Goal: Task Accomplishment & Management: Complete application form

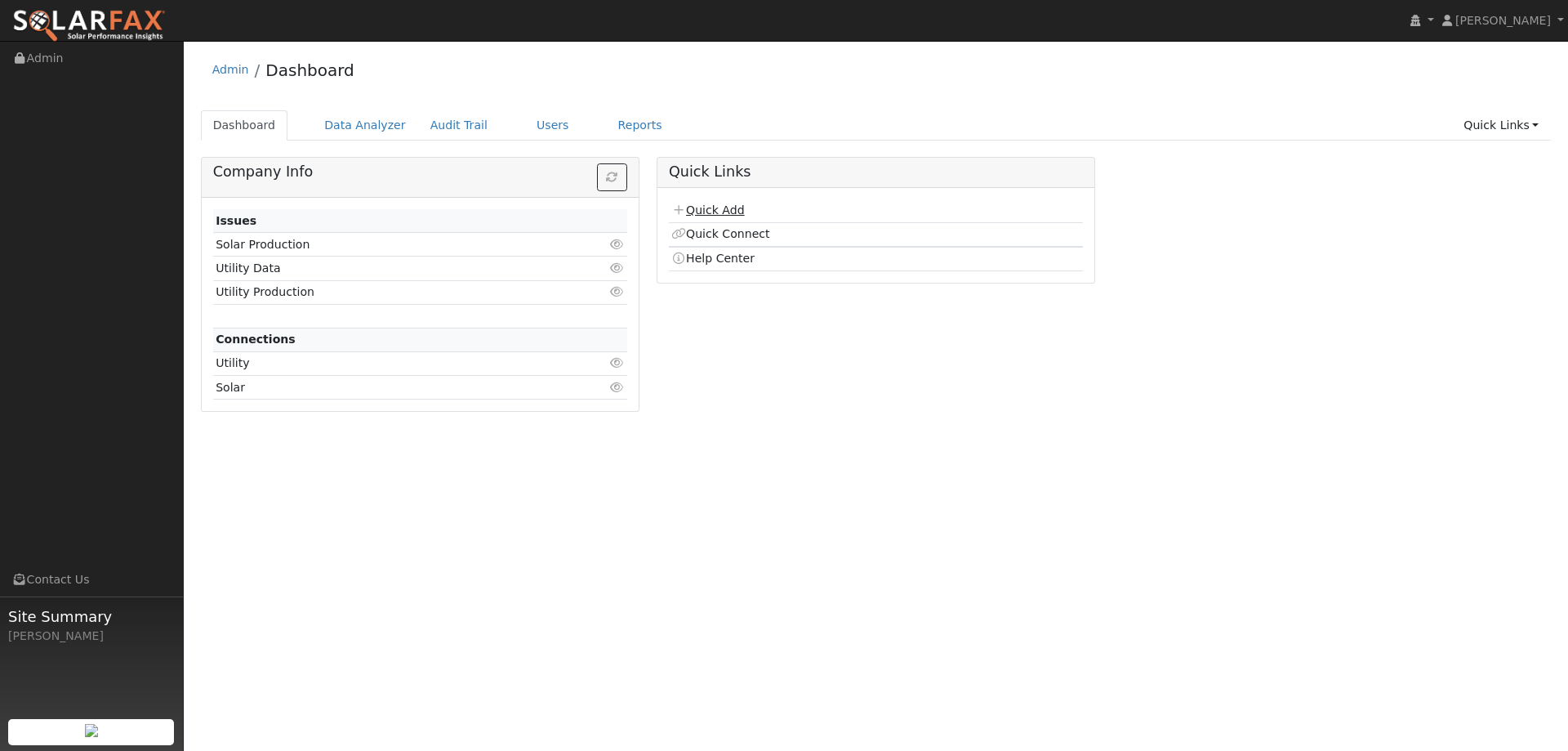
click at [718, 216] on link "Quick Add" at bounding box center [707, 209] width 73 height 13
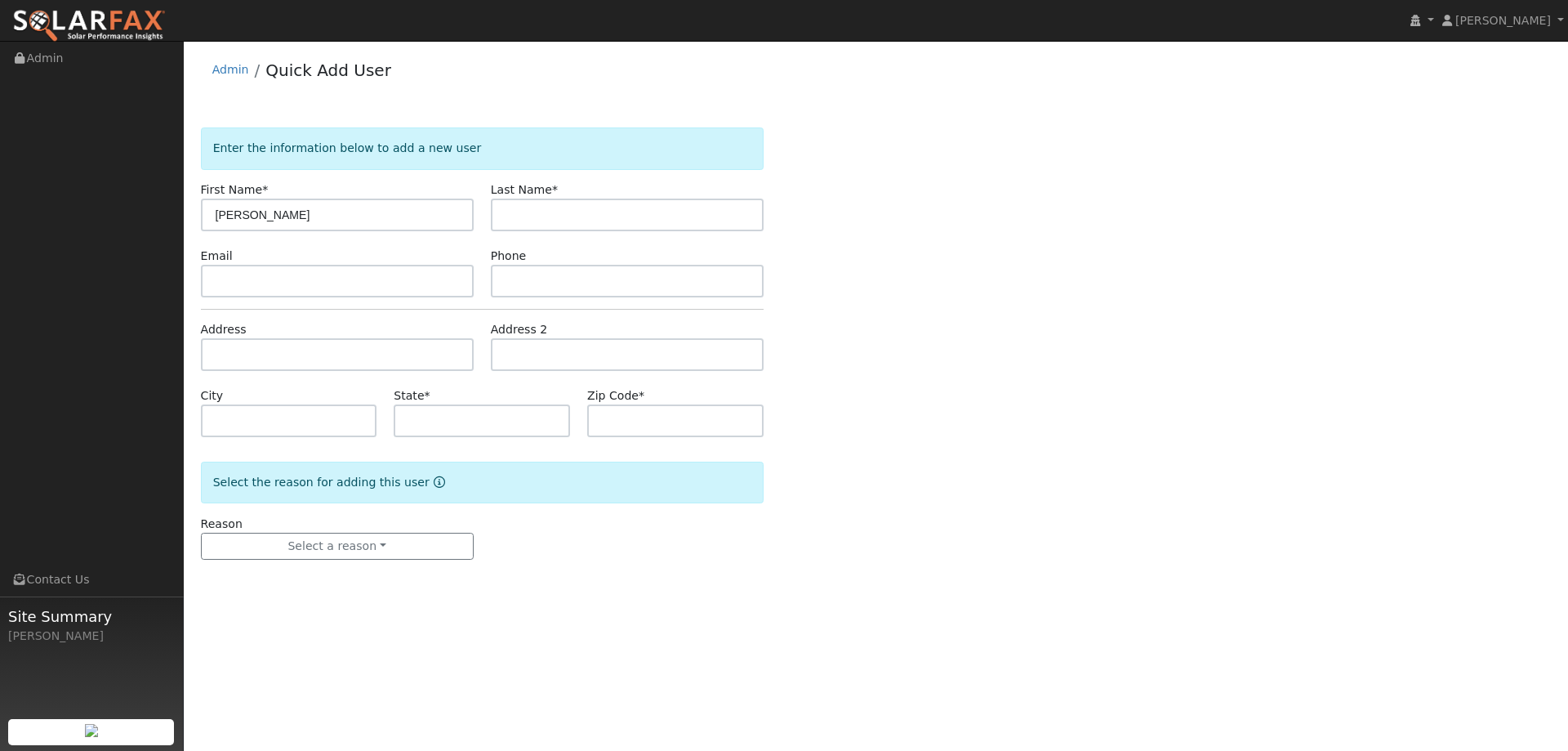
type input "Dauray Tannahill"
click at [549, 216] on input "text" at bounding box center [627, 214] width 273 height 33
paste input "Dauray Tannahill"
click at [546, 218] on input "Dauray Tannahill" at bounding box center [627, 214] width 273 height 33
type input "Tannahill"
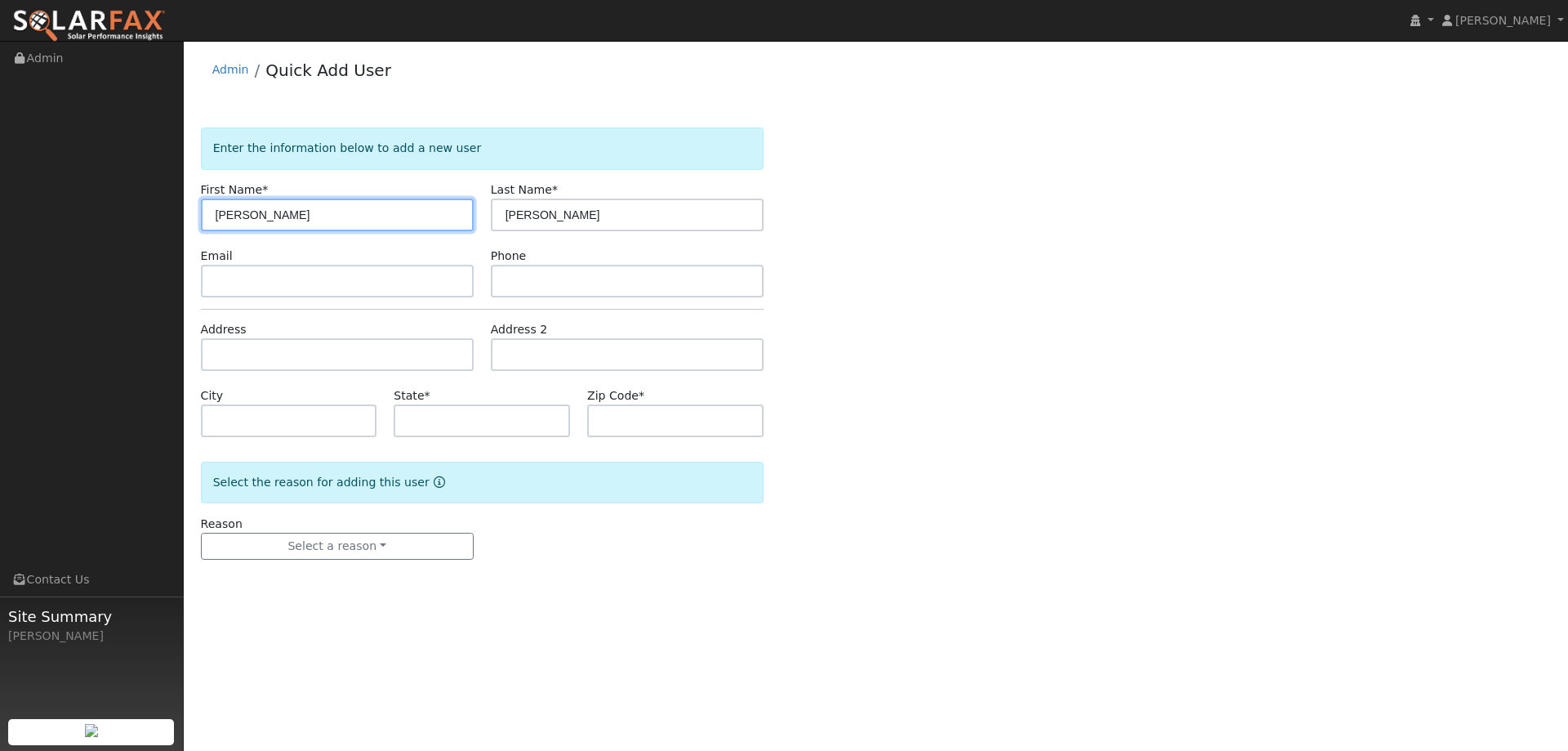
click at [338, 217] on input "Dauray Tannahil" at bounding box center [337, 214] width 273 height 33
type input "Dauray"
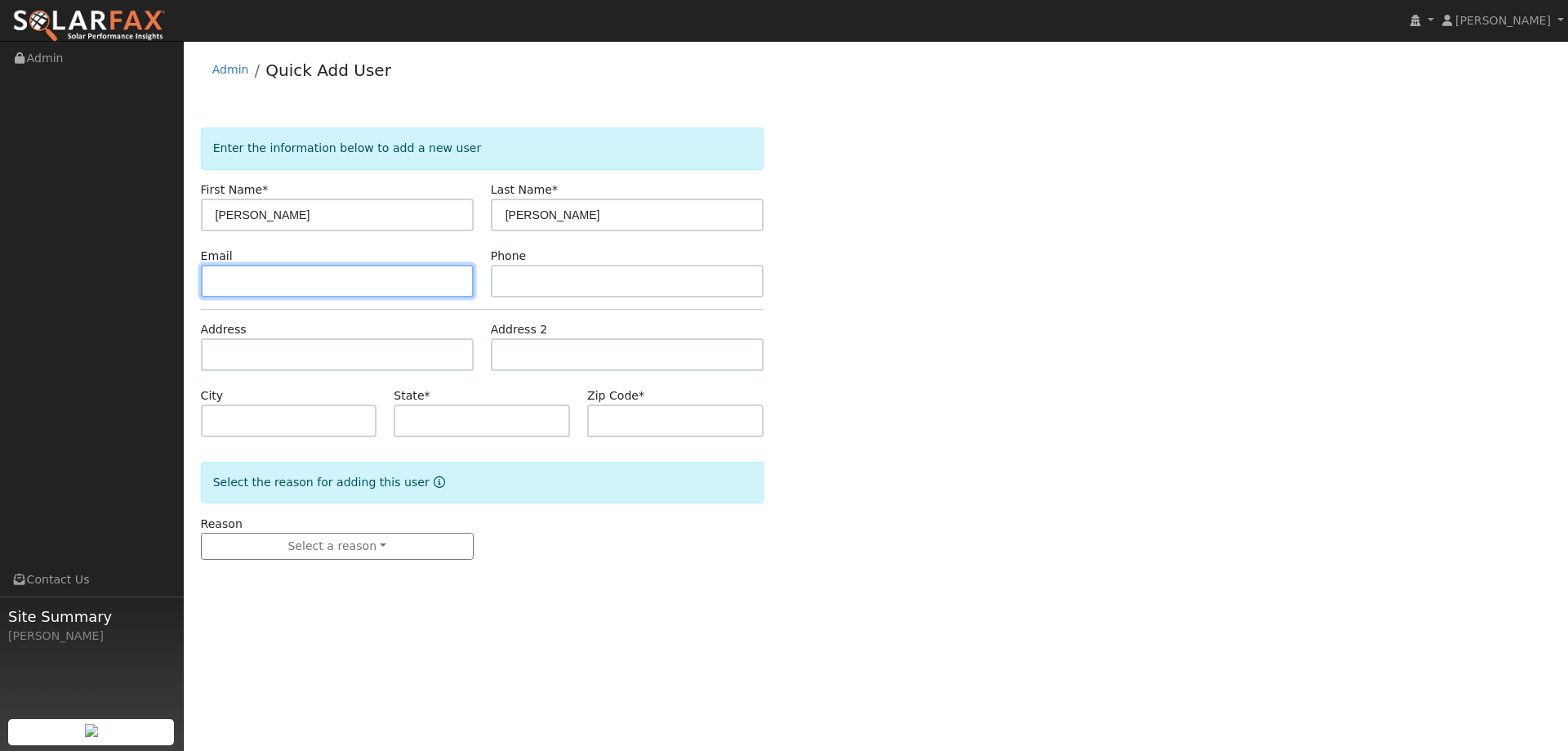
click at [440, 270] on input "text" at bounding box center [337, 280] width 273 height 33
paste input "dauray123@gmail.com"
type input "dauray123@gmail.com"
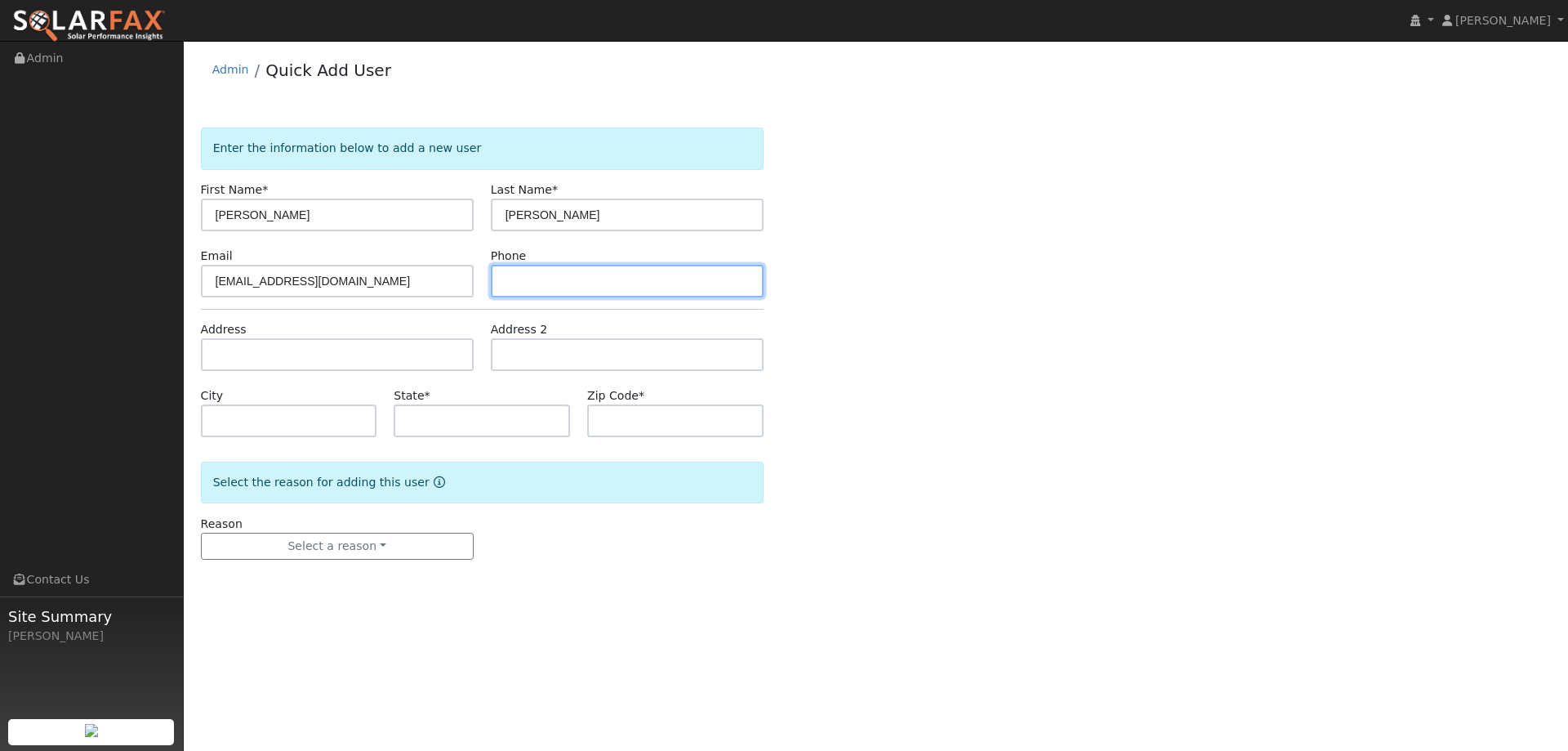
click at [621, 279] on input "text" at bounding box center [627, 280] width 273 height 33
paste input "(208) 610-3352"
type input "(208) 610-3352"
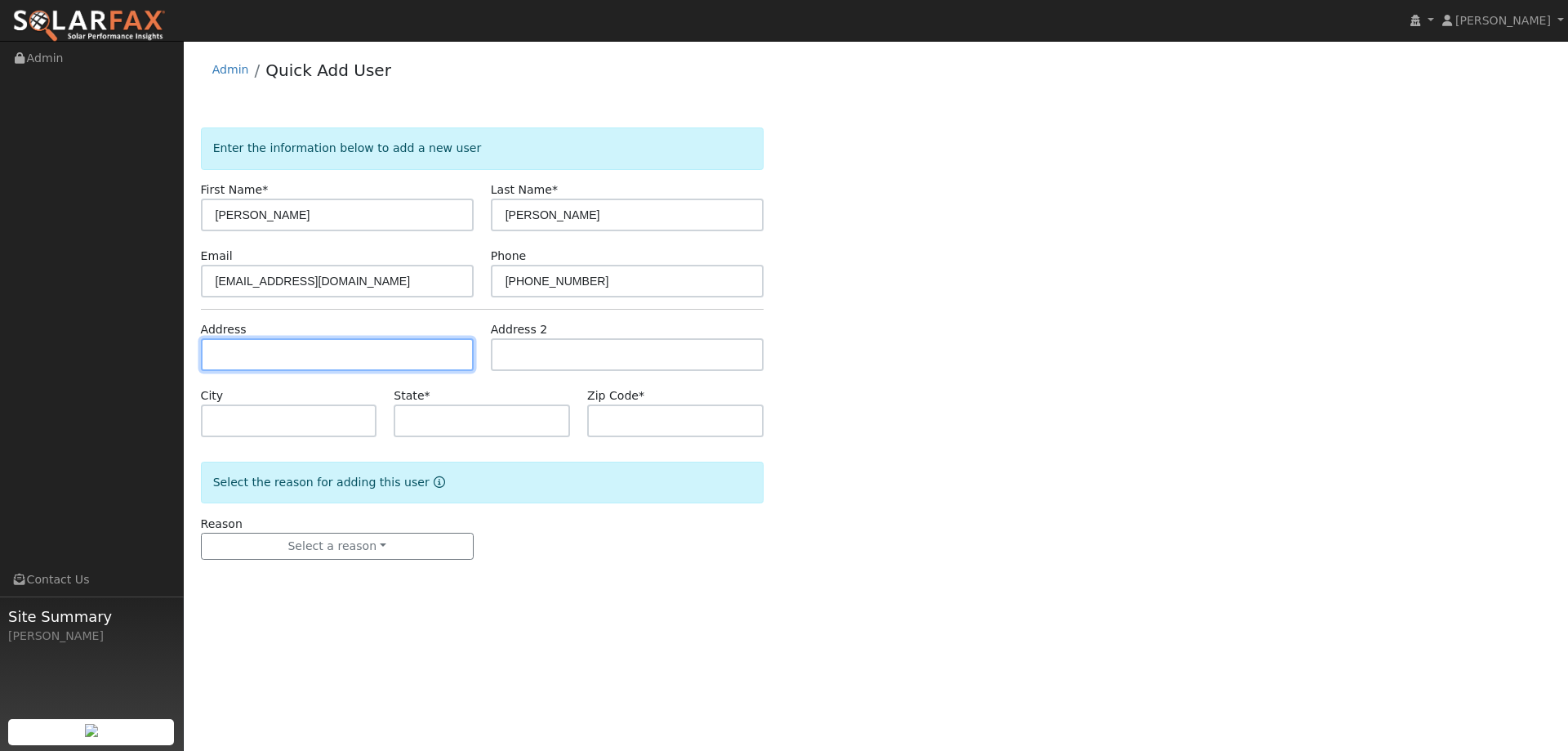
click at [433, 359] on input "text" at bounding box center [337, 354] width 273 height 33
paste input "750 Plaza Hermosa"
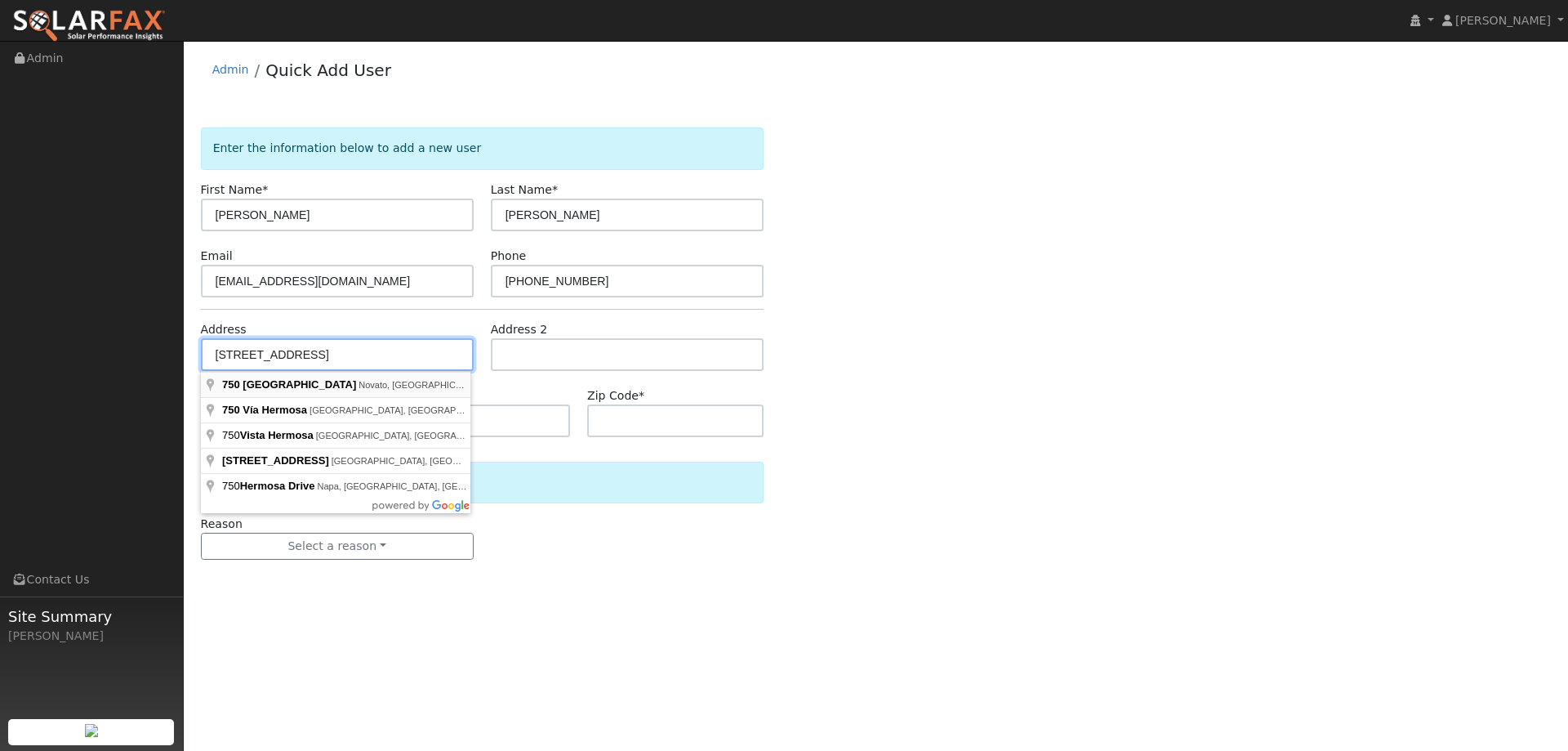
type input "750 Plaza Hermosa"
type input "Novato"
type input "CA"
type input "94947"
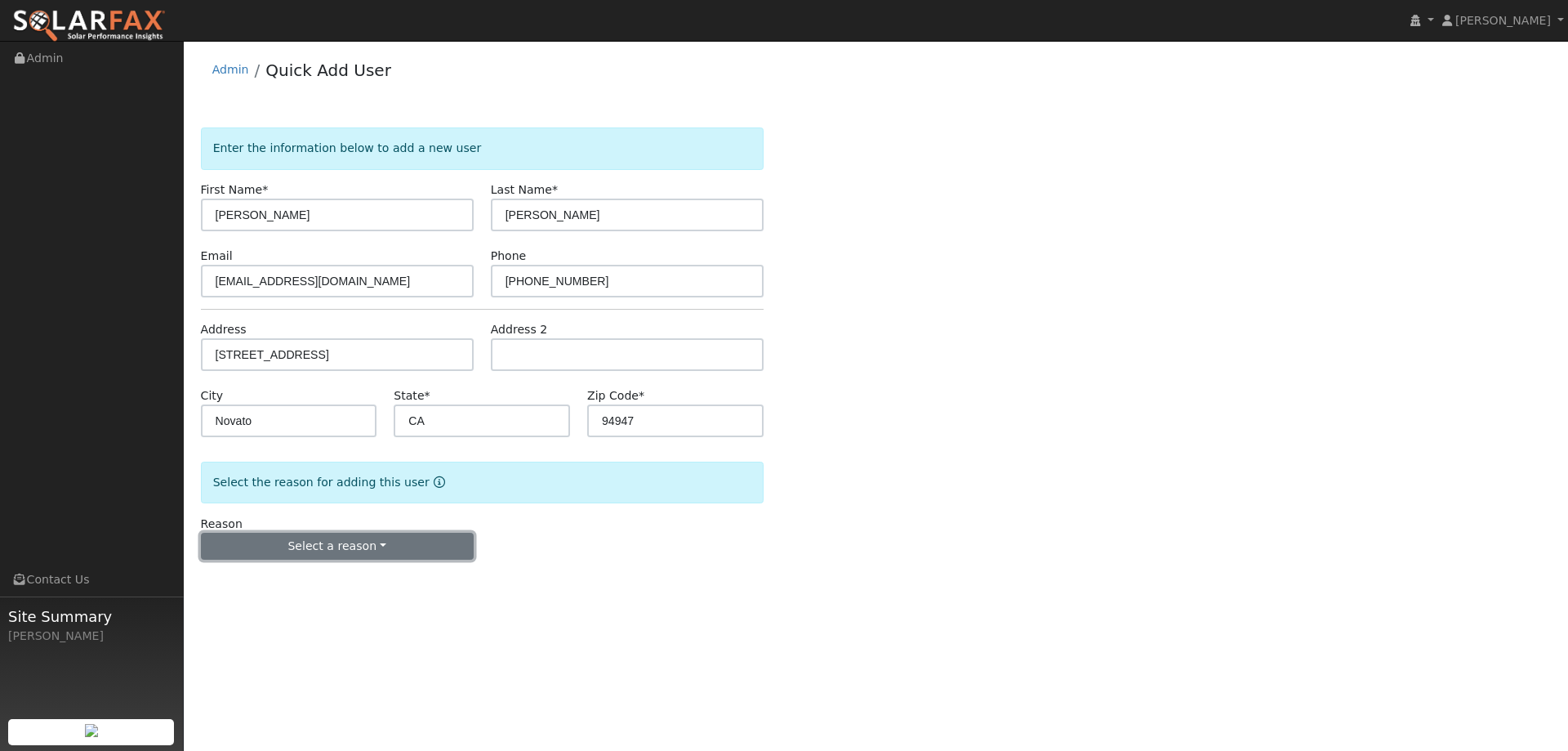
click at [424, 544] on button "Select a reason" at bounding box center [337, 547] width 273 height 28
click at [299, 572] on link "New lead" at bounding box center [291, 579] width 180 height 23
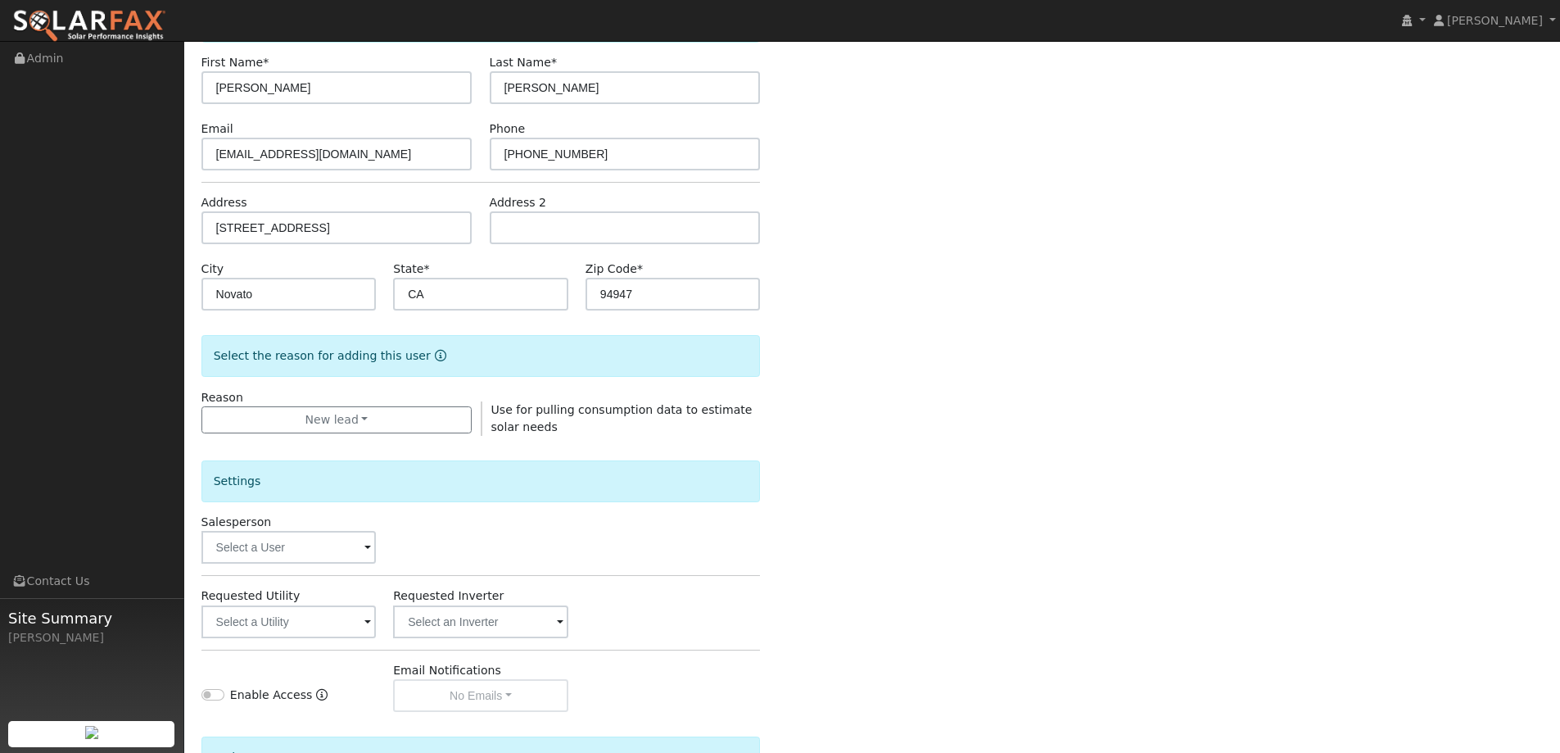
scroll to position [308, 0]
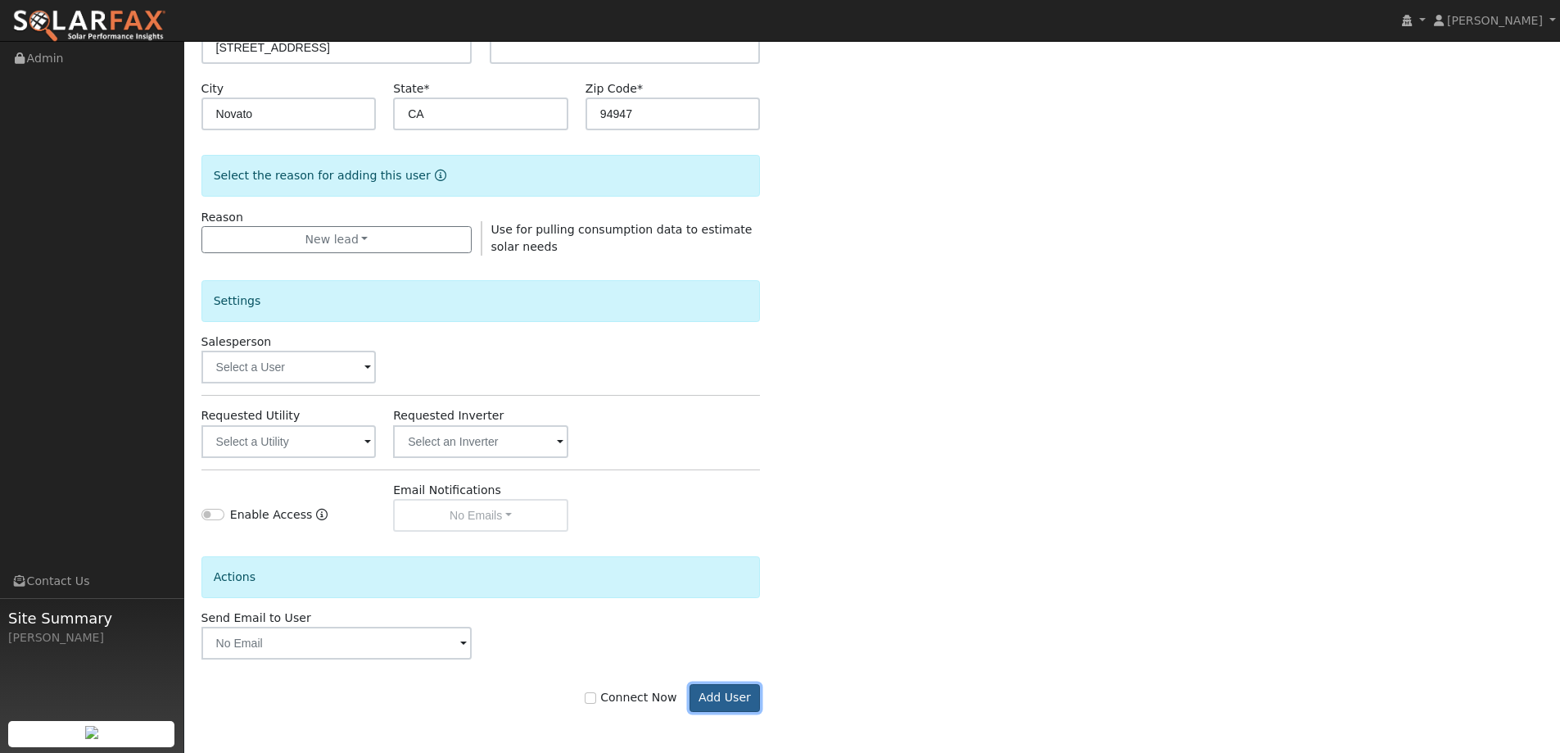
click at [734, 697] on button "Add User" at bounding box center [725, 698] width 71 height 28
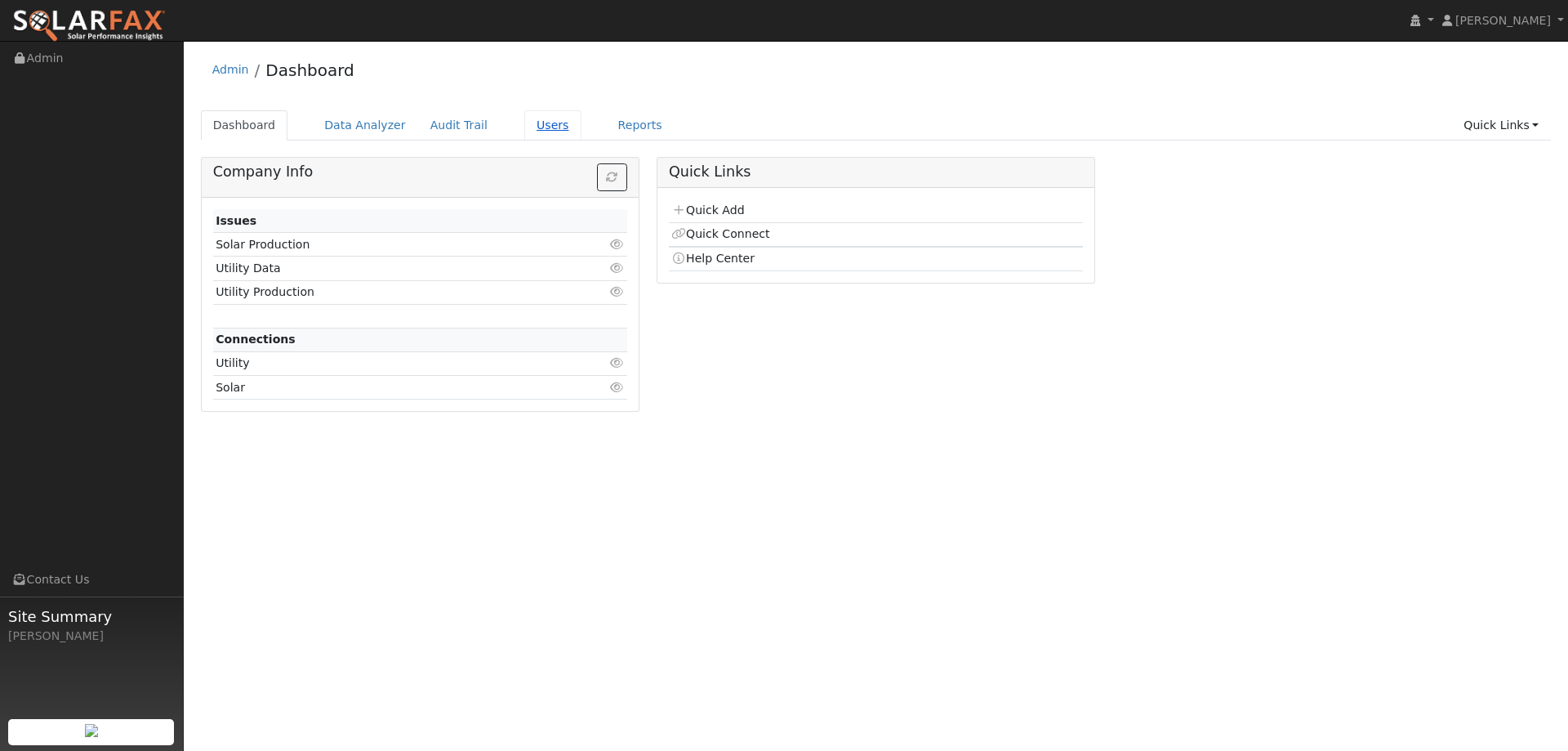
click at [524, 124] on link "Users" at bounding box center [552, 126] width 57 height 30
